Goal: Task Accomplishment & Management: Use online tool/utility

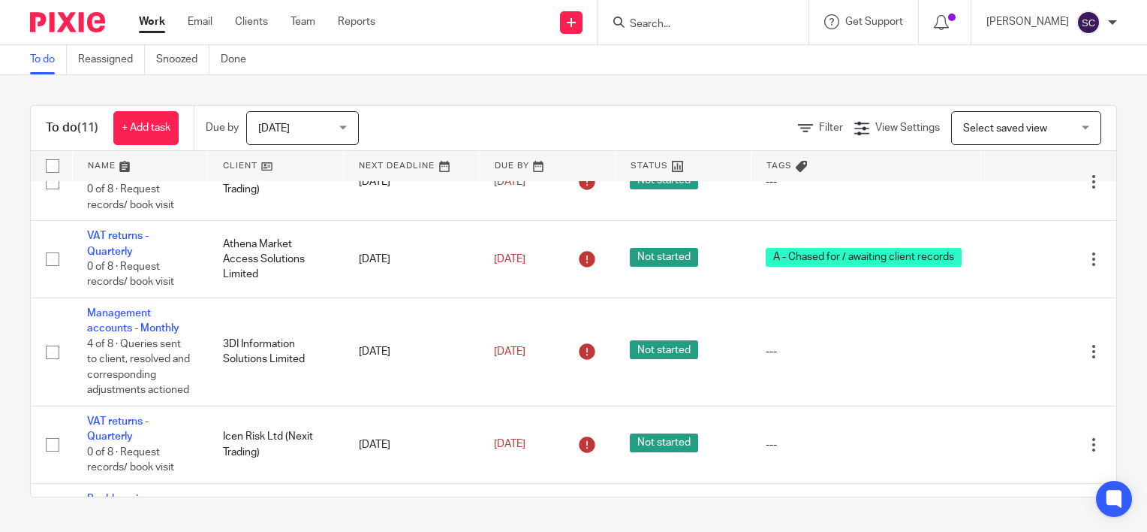
scroll to position [423, 0]
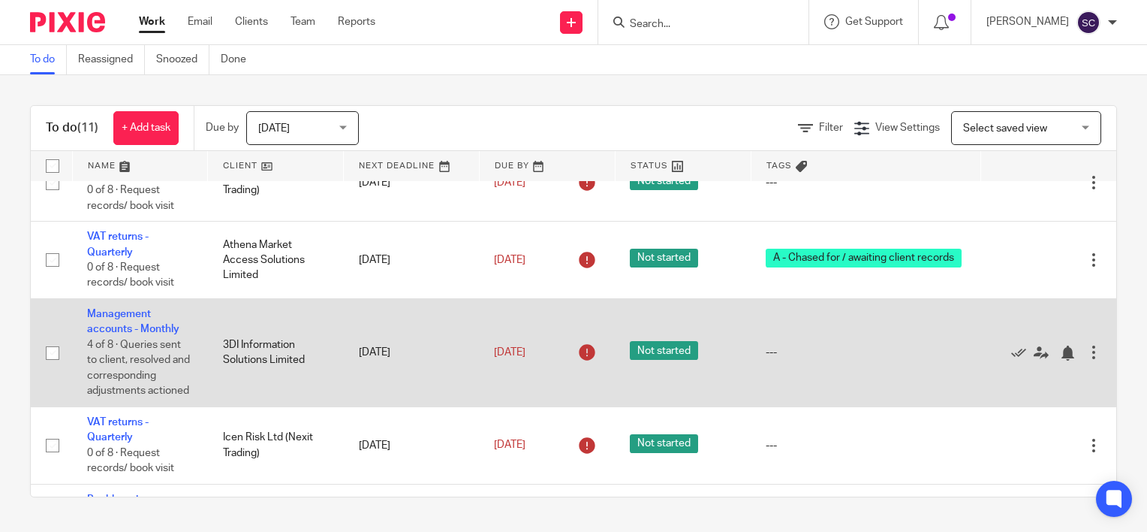
click at [111, 324] on td "Management accounts - Monthly 4 of 8 · Queries sent to client, resolved and cor…" at bounding box center [140, 352] width 136 height 108
click at [129, 327] on link "Management accounts - Monthly" at bounding box center [133, 322] width 92 height 26
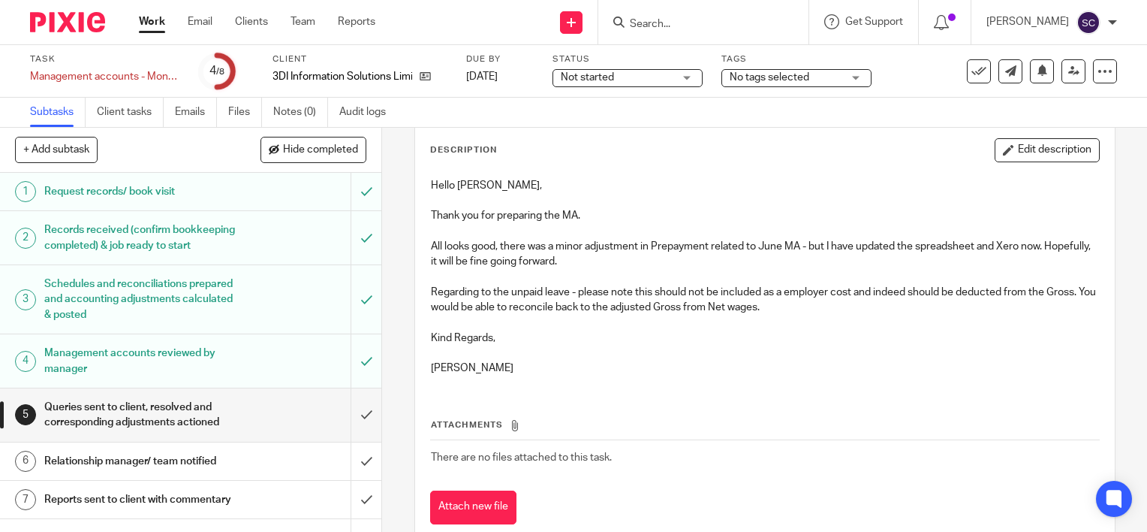
scroll to position [120, 0]
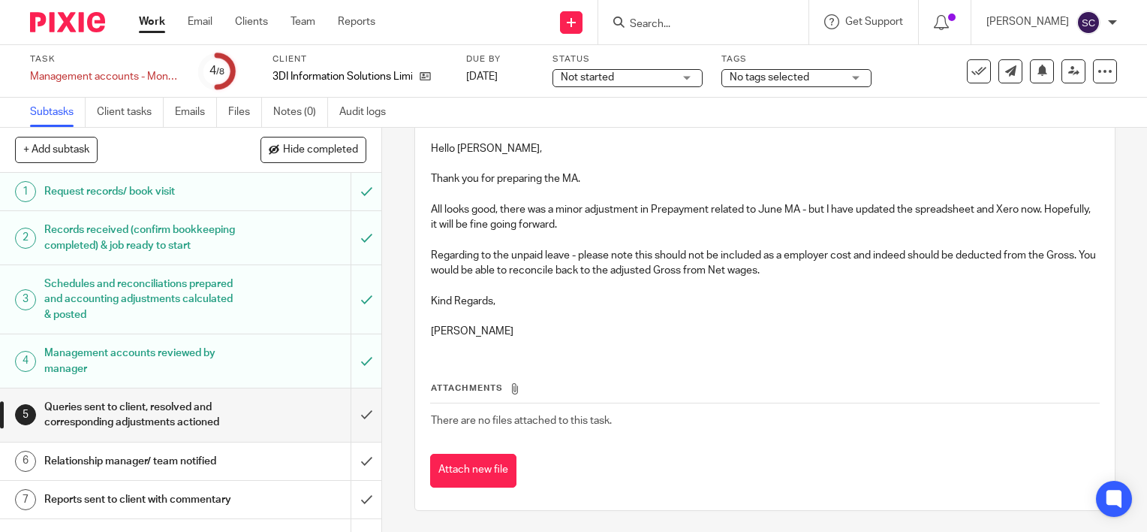
click at [195, 380] on h1 "Management accounts reviewed by manager" at bounding box center [141, 361] width 194 height 38
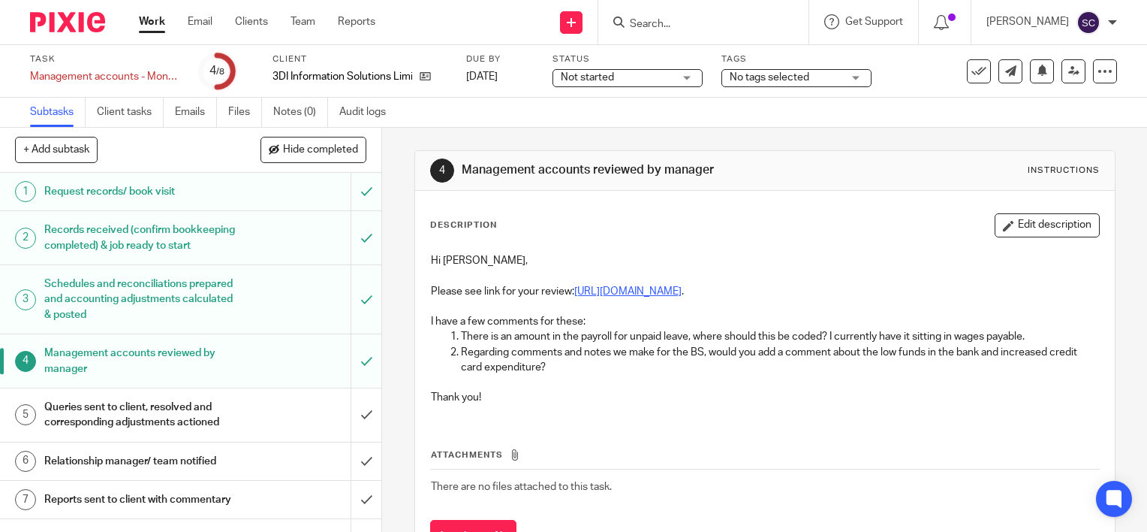
click at [639, 291] on link "https://cloudimanage.com/work/link/d/LLP!19901657.1" at bounding box center [627, 291] width 107 height 11
click at [141, 420] on h1 "Queries sent to client, resolved and corresponding adjustments actioned" at bounding box center [141, 415] width 194 height 38
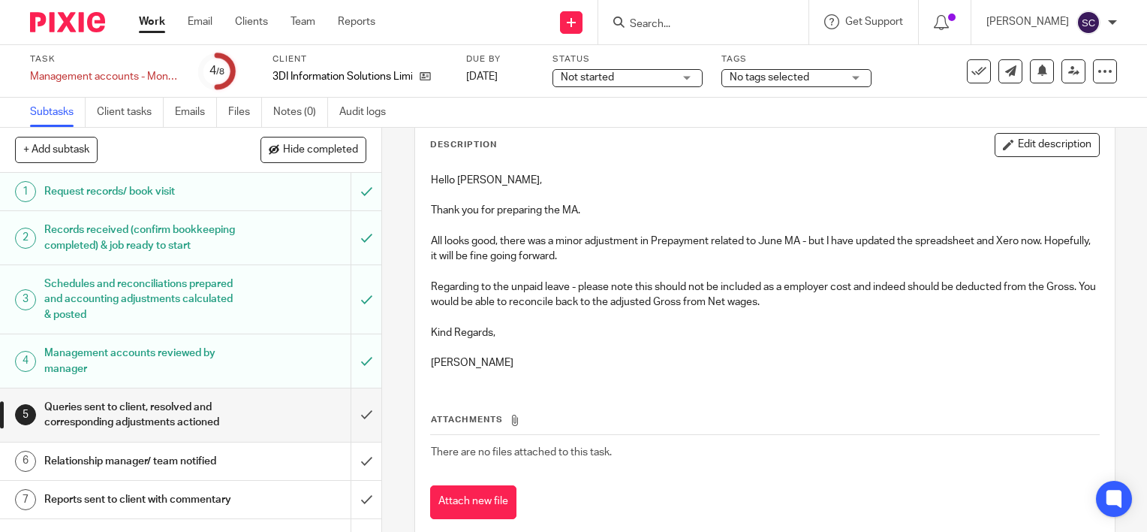
scroll to position [89, 0]
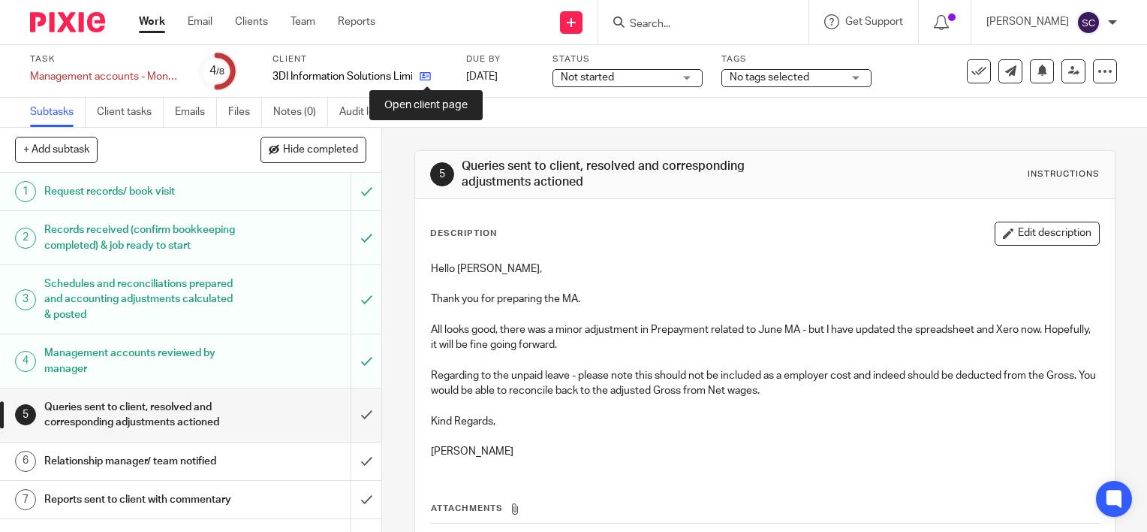
click at [421, 78] on icon at bounding box center [425, 76] width 11 height 11
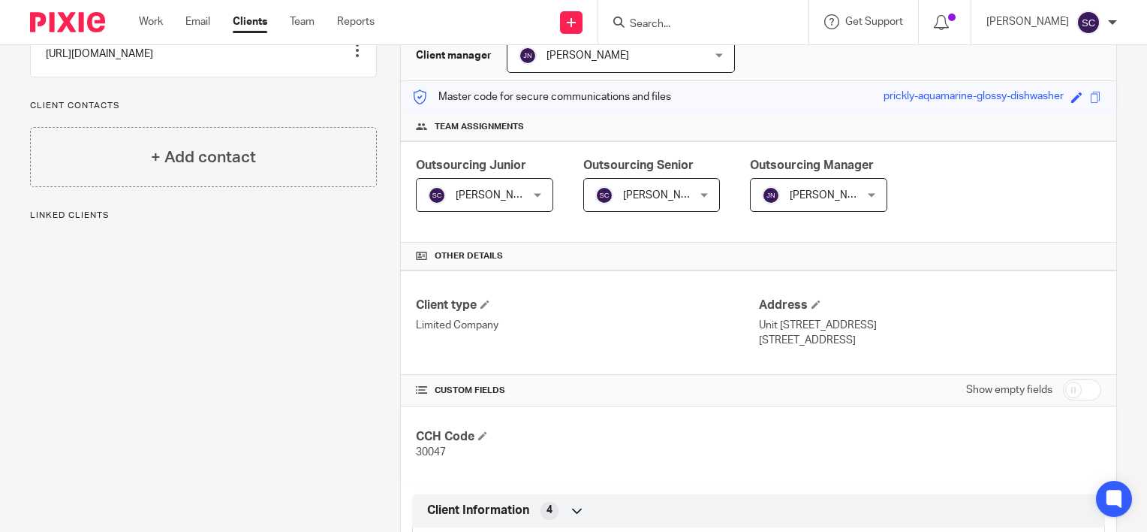
scroll to position [156, 0]
